Goal: Transaction & Acquisition: Purchase product/service

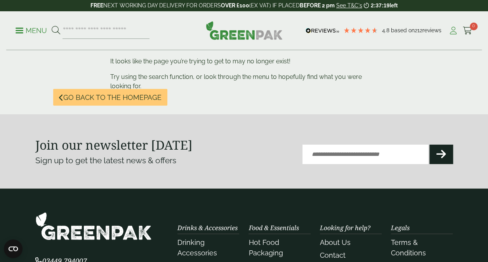
click at [452, 33] on icon at bounding box center [454, 31] width 10 height 8
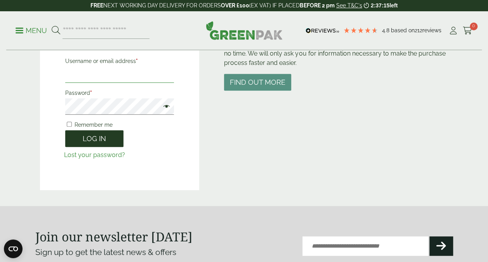
type input "**********"
click at [109, 138] on button "Log in" at bounding box center [94, 138] width 58 height 17
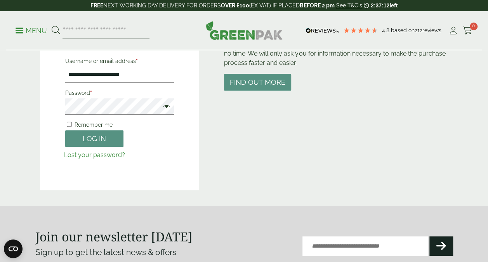
scroll to position [100, 0]
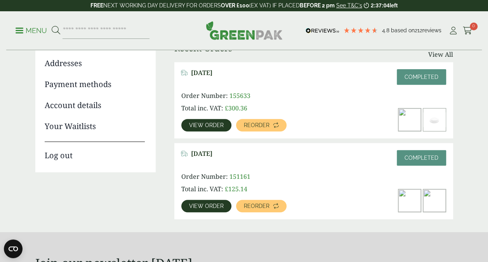
scroll to position [78, 0]
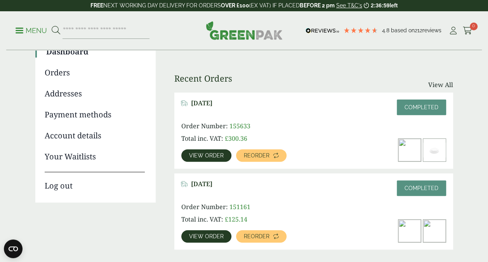
click at [218, 155] on span "View order" at bounding box center [206, 155] width 35 height 5
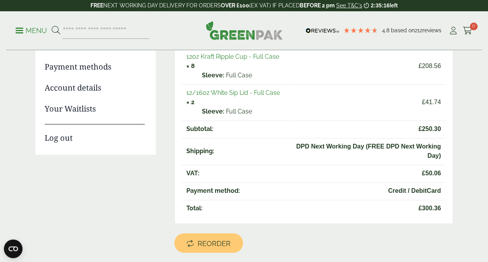
scroll to position [194, 0]
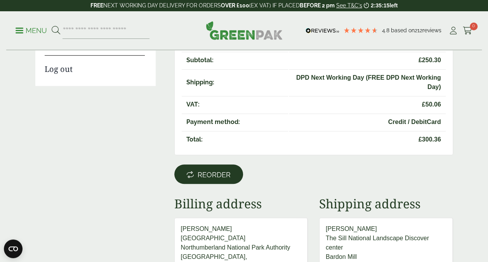
click at [210, 173] on span "Reorder" at bounding box center [214, 174] width 33 height 9
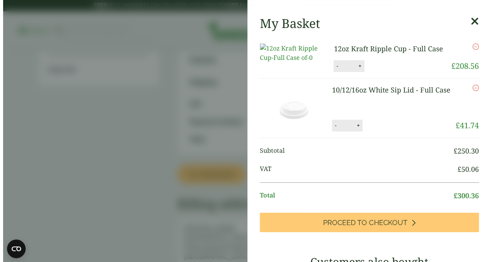
scroll to position [233, 0]
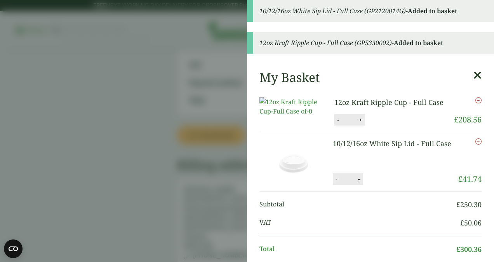
click at [333, 183] on button "-" at bounding box center [336, 179] width 6 height 7
click at [376, 185] on button "Update" at bounding box center [384, 180] width 39 height 12
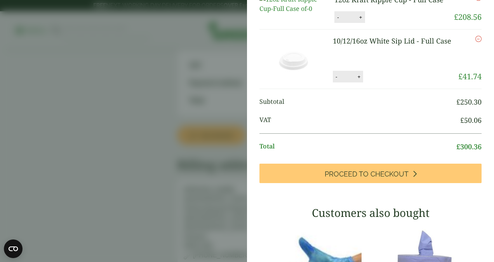
scroll to position [0, 0]
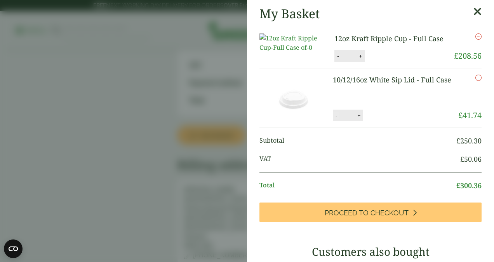
click at [333, 119] on button "-" at bounding box center [336, 115] width 6 height 7
click at [374, 122] on button "Update" at bounding box center [384, 116] width 39 height 12
click at [333, 119] on button "-" at bounding box center [336, 115] width 6 height 7
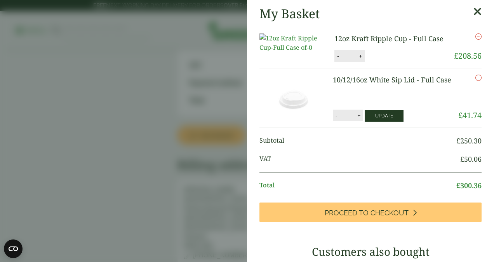
click at [370, 122] on button "Update" at bounding box center [384, 116] width 39 height 12
type input "*"
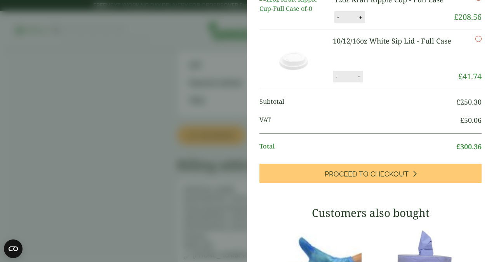
scroll to position [78, 0]
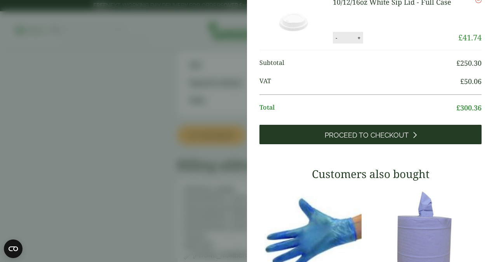
click at [368, 144] on link "Proceed to Checkout" at bounding box center [370, 134] width 222 height 19
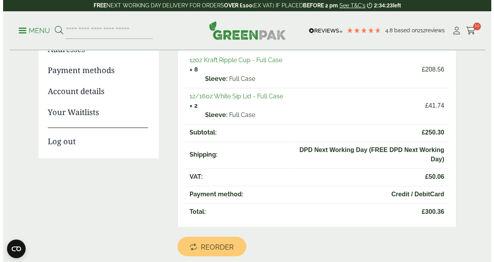
scroll to position [78, 0]
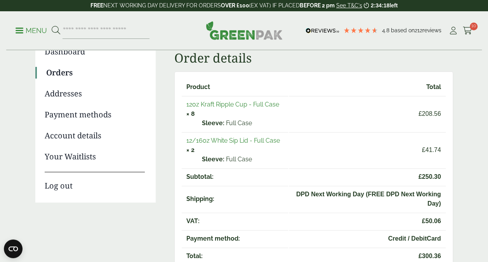
click at [248, 140] on link "12/16oz White Sip Lid - Full Case" at bounding box center [233, 140] width 94 height 7
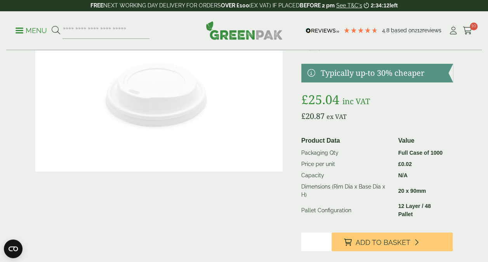
scroll to position [155, 0]
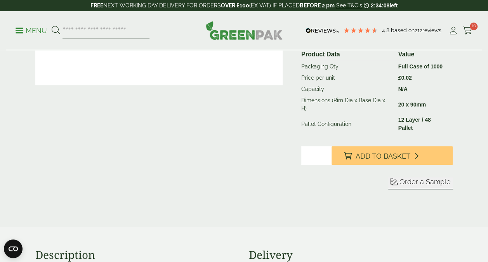
click at [325, 146] on input "*" at bounding box center [316, 155] width 30 height 19
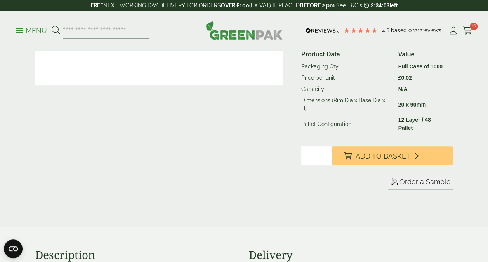
drag, startPoint x: 316, startPoint y: 137, endPoint x: 269, endPoint y: 128, distance: 47.8
click at [269, 128] on div "10/12/16oz White Sip Lid Product Code GP2120014G In stock £ 25.04" at bounding box center [244, 64] width 427 height 288
type input "*"
click at [271, 146] on div at bounding box center [158, 64] width 247 height 288
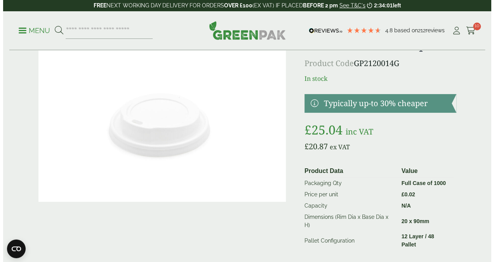
scroll to position [0, 0]
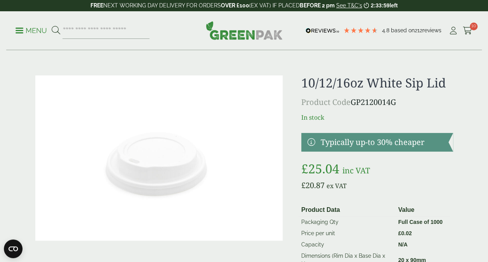
click at [472, 32] on div "Menu 4.8 Based on 212 reviews My Account" at bounding box center [244, 30] width 476 height 39
click at [471, 26] on span "10" at bounding box center [474, 27] width 8 height 8
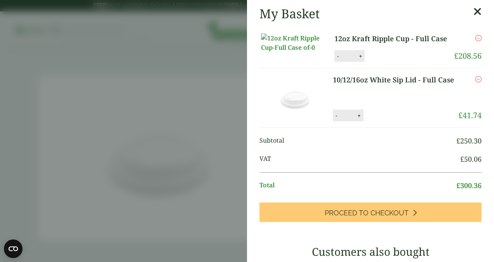
click at [333, 119] on button "-" at bounding box center [336, 115] width 6 height 7
type input "*"
click at [367, 122] on button "Update" at bounding box center [384, 116] width 39 height 12
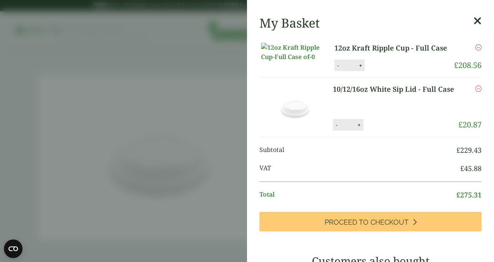
scroll to position [39, 0]
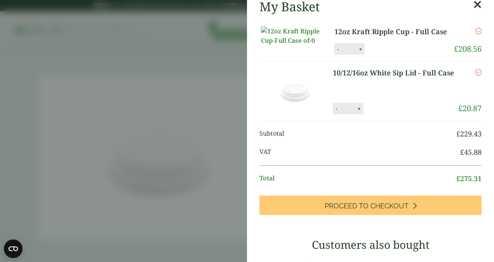
click at [333, 112] on button "-" at bounding box center [336, 108] width 6 height 7
click at [378, 115] on button "Update" at bounding box center [384, 109] width 39 height 12
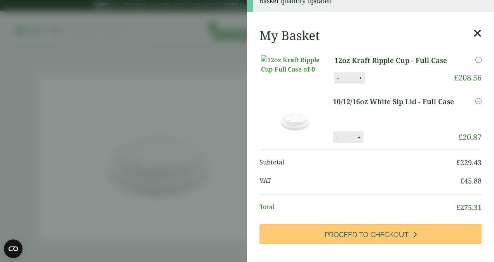
scroll to position [0, 0]
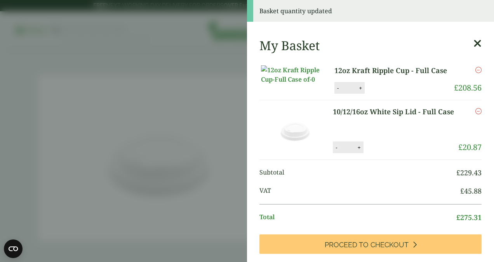
click at [333, 151] on button "-" at bounding box center [336, 147] width 6 height 7
click at [369, 153] on button "Update" at bounding box center [384, 148] width 39 height 12
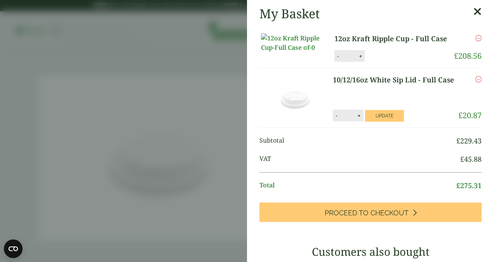
click at [475, 82] on icon "Remove this item" at bounding box center [478, 79] width 6 height 6
type input "*"
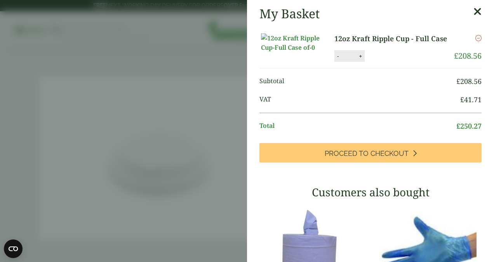
click at [335, 59] on button "-" at bounding box center [338, 56] width 6 height 7
type input "*"
click at [377, 62] on button "Update" at bounding box center [385, 56] width 39 height 12
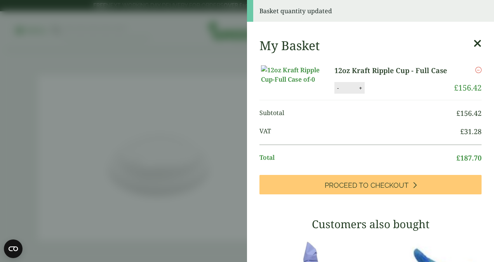
scroll to position [78, 0]
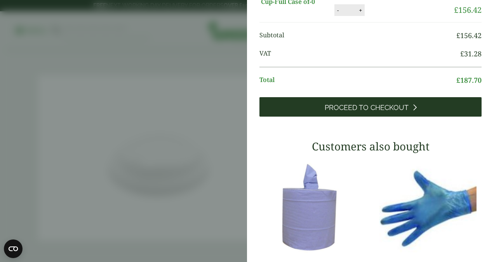
click at [362, 112] on span "Proceed to Checkout" at bounding box center [367, 107] width 84 height 9
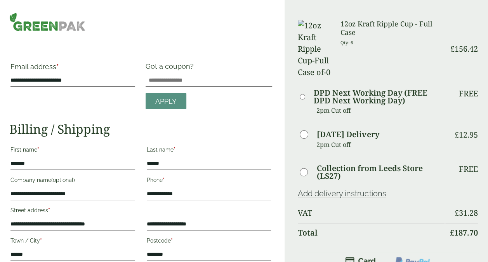
scroll to position [78, 0]
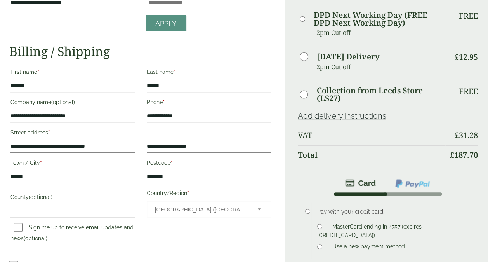
click at [366, 111] on link "Add delivery instructions" at bounding box center [342, 115] width 88 height 9
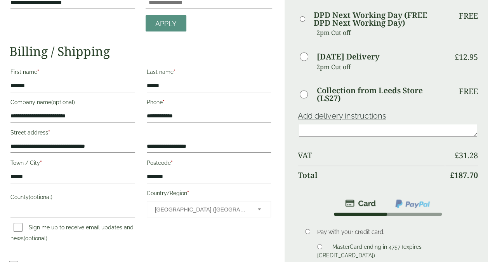
click at [339, 146] on th "VAT" at bounding box center [371, 155] width 147 height 19
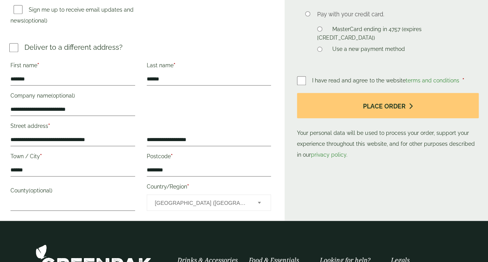
scroll to position [311, 0]
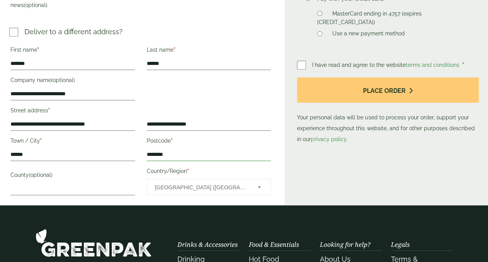
click at [179, 152] on input "********" at bounding box center [209, 154] width 125 height 12
drag, startPoint x: 179, startPoint y: 152, endPoint x: 129, endPoint y: 152, distance: 49.7
click at [129, 152] on div "**********" at bounding box center [141, 120] width 272 height 155
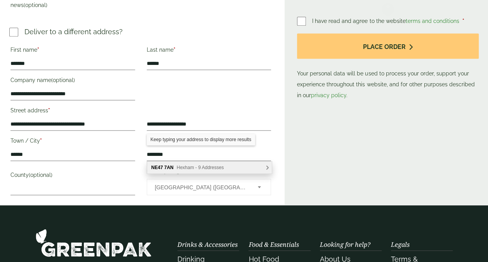
click at [205, 164] on div "NE47 7AN Hexham - 9 Addresses" at bounding box center [209, 168] width 125 height 12
type input "********"
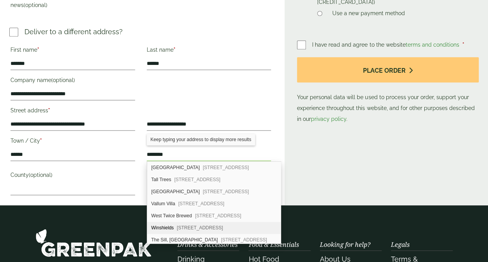
scroll to position [24, 0]
click at [207, 210] on div "The Sill, National Landscape Discovery Centre Bardon Mill, Hexham, NE47 7AN" at bounding box center [214, 216] width 134 height 12
type input "********"
type input "**********"
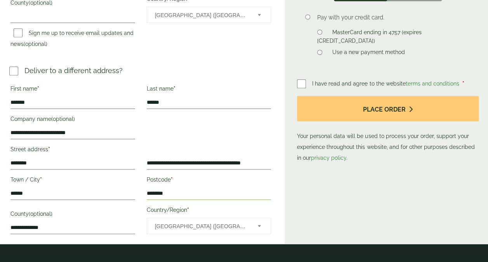
scroll to position [311, 0]
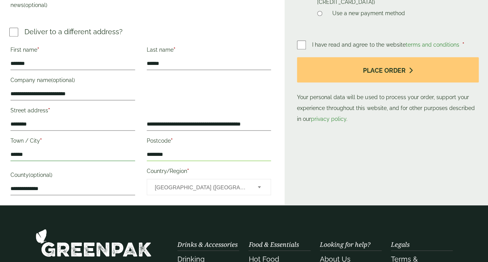
click at [35, 154] on input "******" at bounding box center [72, 154] width 125 height 12
drag, startPoint x: 35, startPoint y: 154, endPoint x: -2, endPoint y: 152, distance: 36.9
click at [0, 152] on html "**********" at bounding box center [244, 61] width 488 height 744
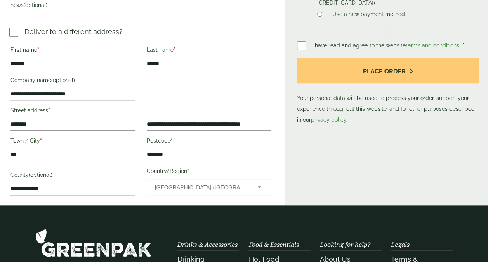
type input "**********"
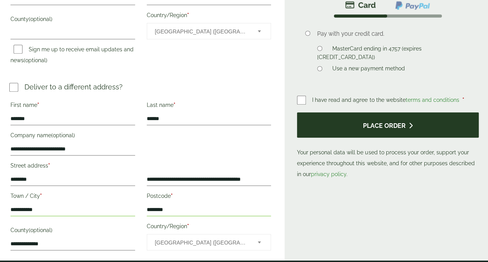
scroll to position [272, 0]
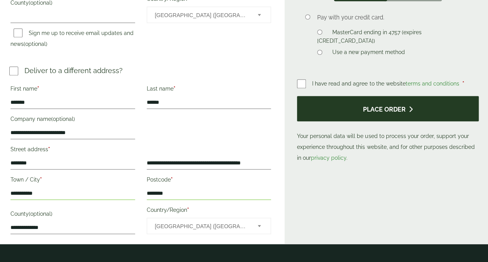
click at [386, 96] on button "Place order" at bounding box center [388, 108] width 182 height 25
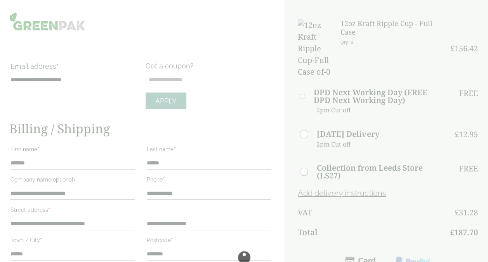
scroll to position [0, 0]
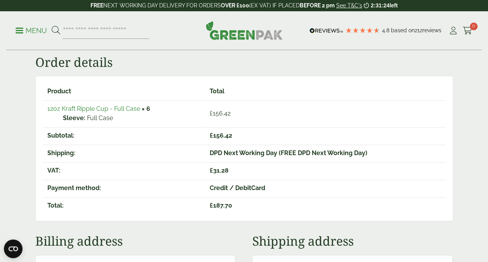
scroll to position [116, 0]
